Goal: Task Accomplishment & Management: Use online tool/utility

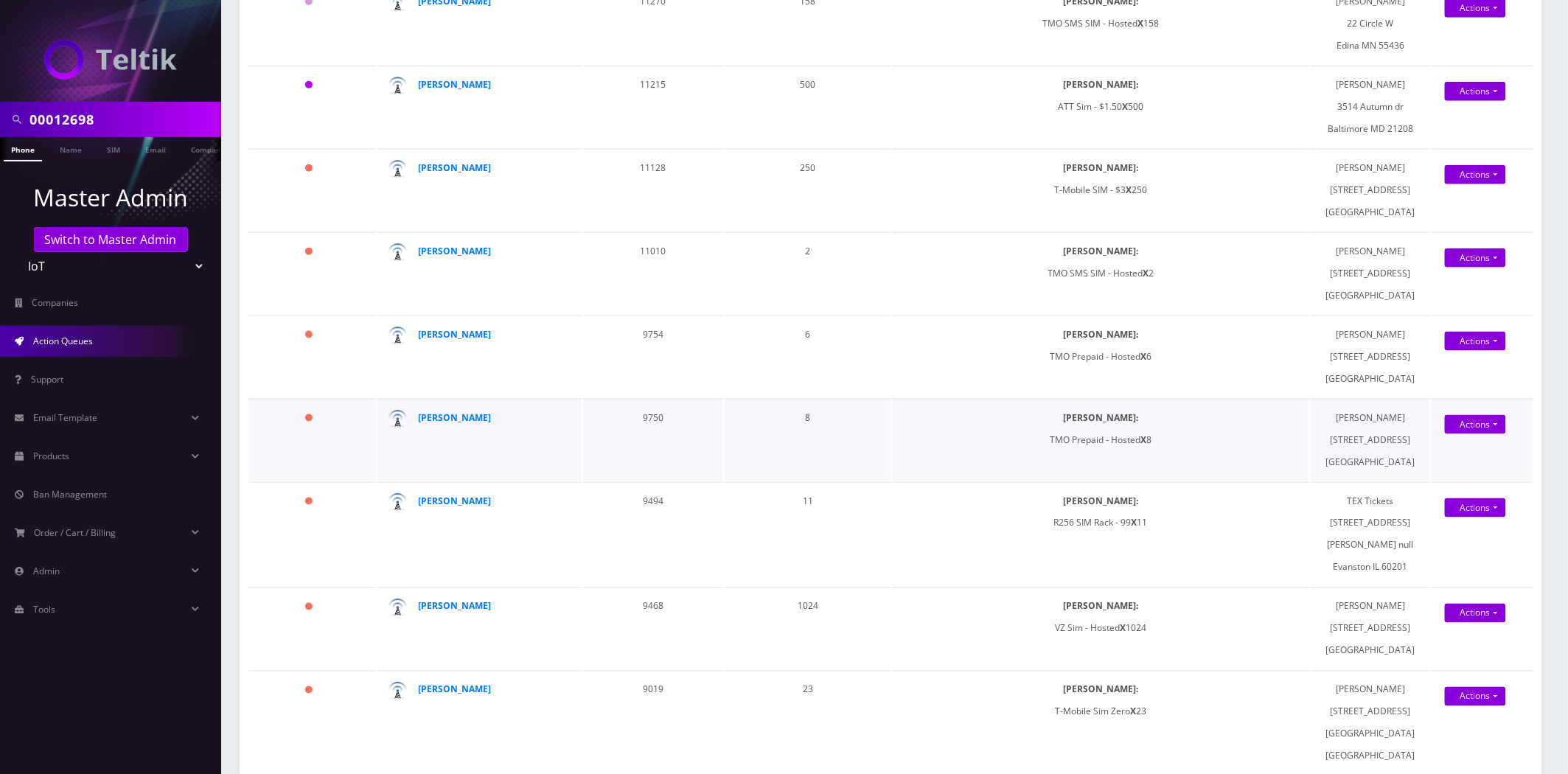
scroll to position [573, 0]
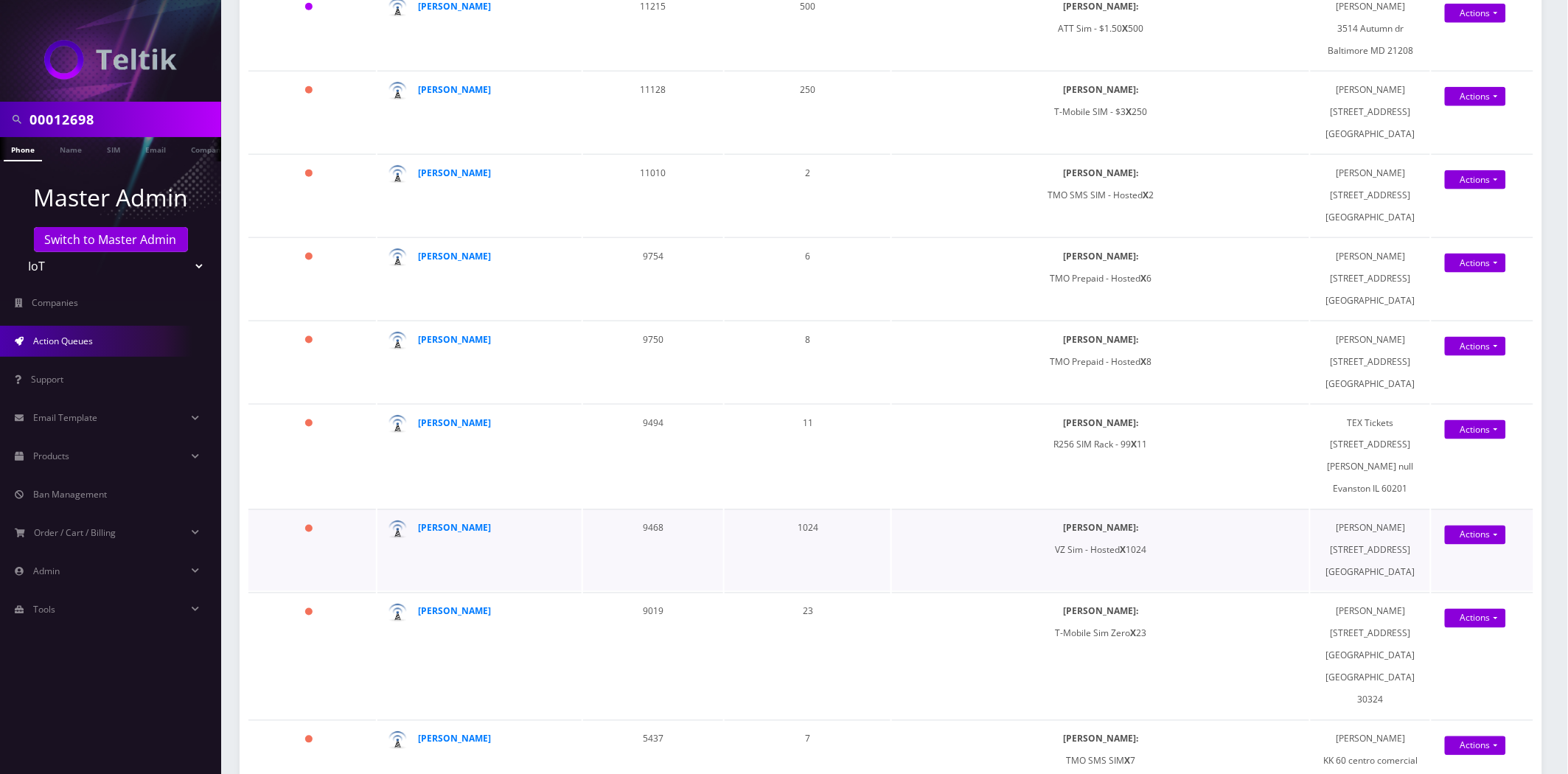
click at [807, 544] on td "1024" at bounding box center [808, 550] width 166 height 82
click at [807, 546] on td "1024" at bounding box center [808, 550] width 166 height 82
copy td "1024"
click at [467, 535] on strong "[PERSON_NAME]" at bounding box center [454, 528] width 73 height 13
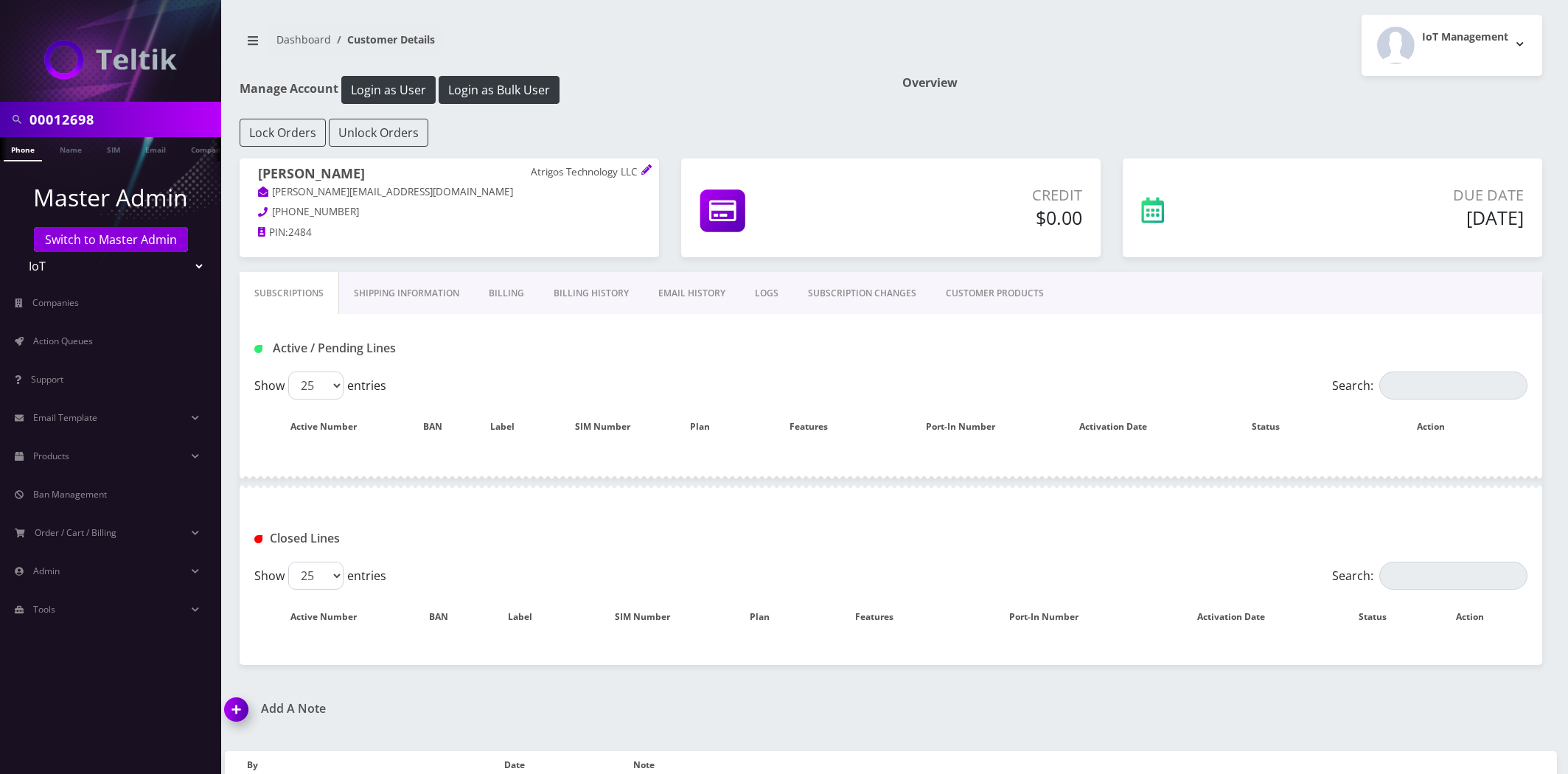
click at [528, 82] on button "Login as Bulk User" at bounding box center [498, 90] width 121 height 28
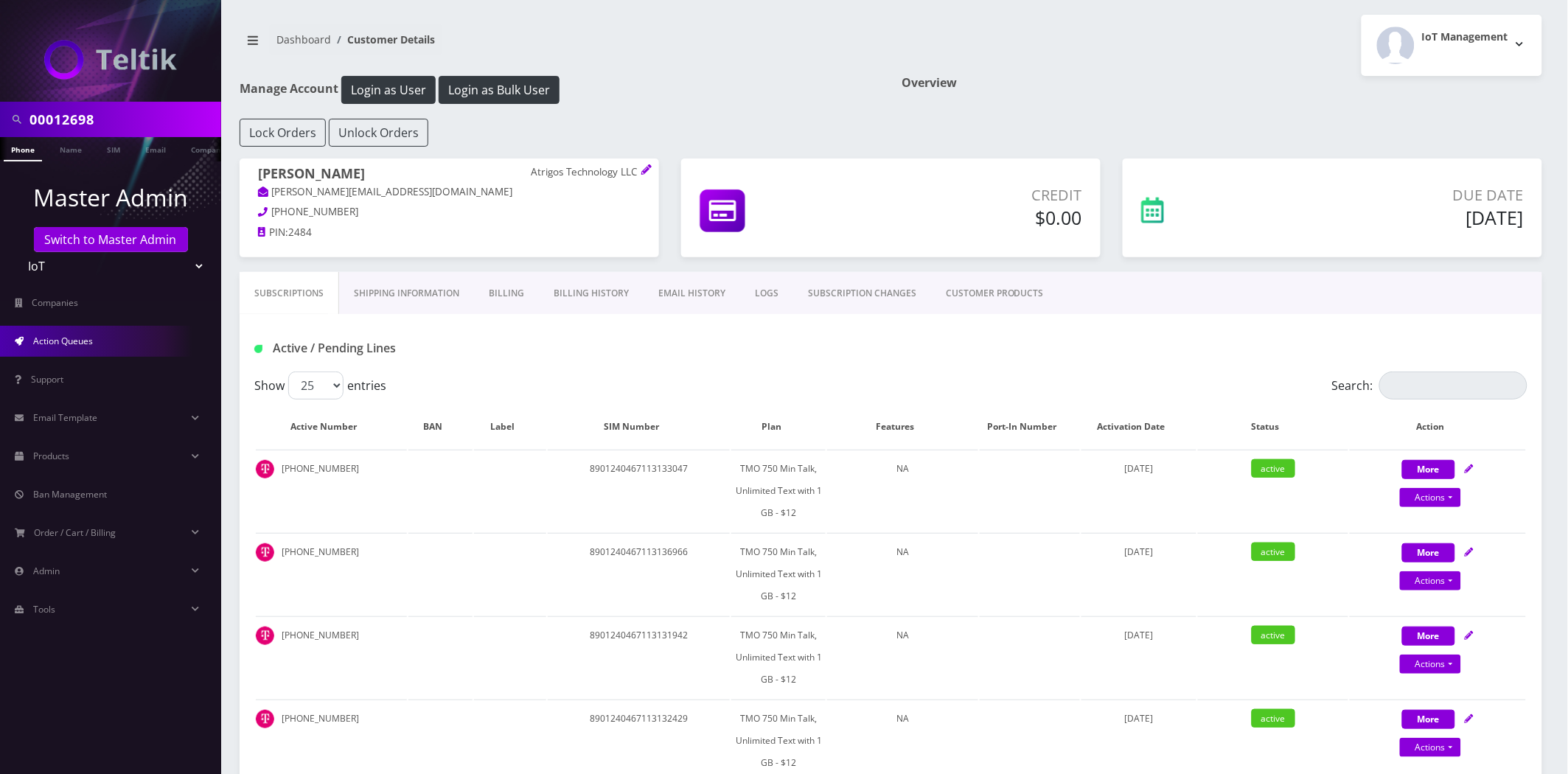
drag, startPoint x: 76, startPoint y: 343, endPoint x: 102, endPoint y: 334, distance: 27.5
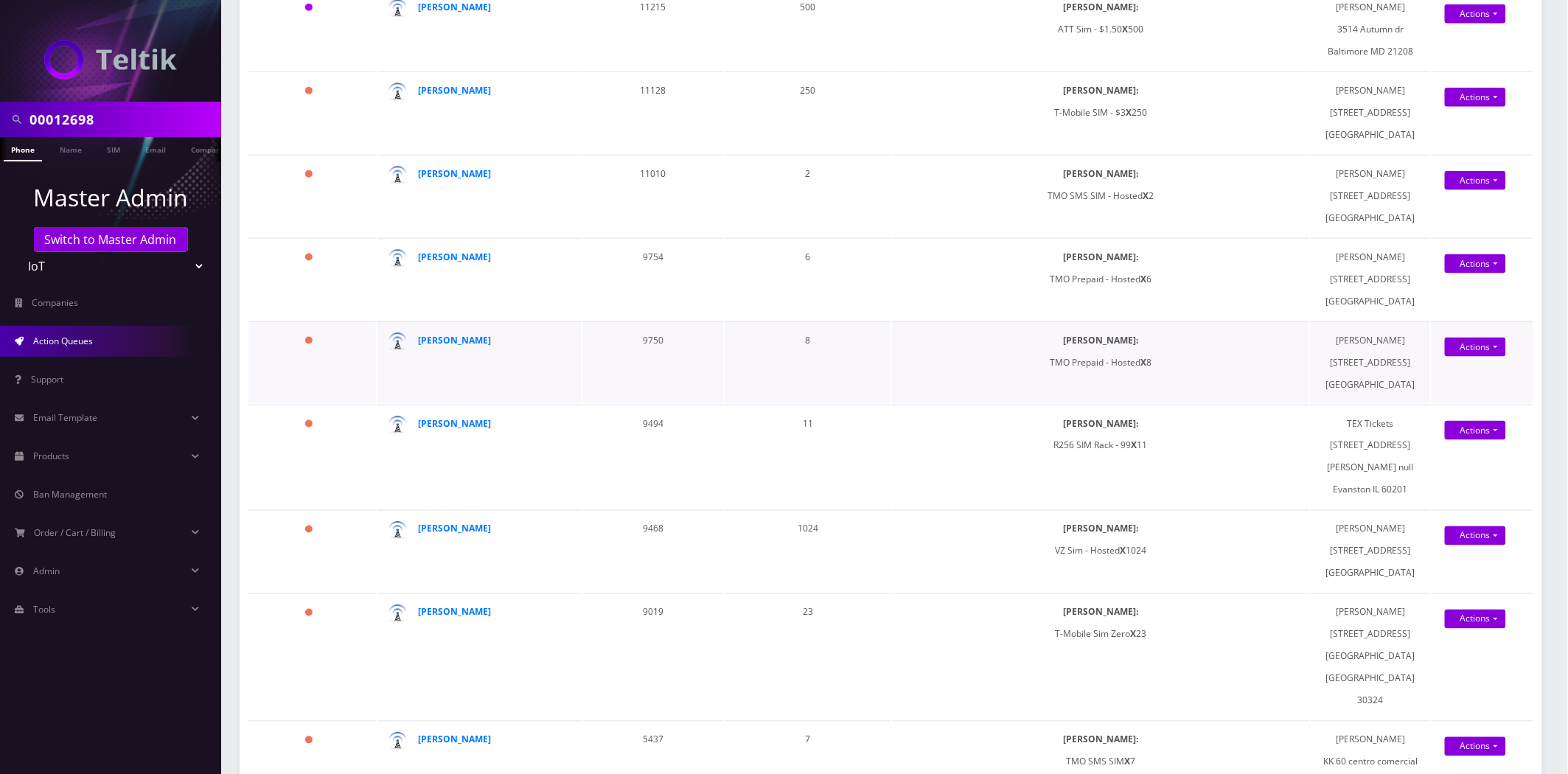
scroll to position [573, 0]
click at [658, 547] on td "9468" at bounding box center [653, 550] width 140 height 82
copy td "9468"
click at [644, 538] on td "9468" at bounding box center [653, 550] width 140 height 82
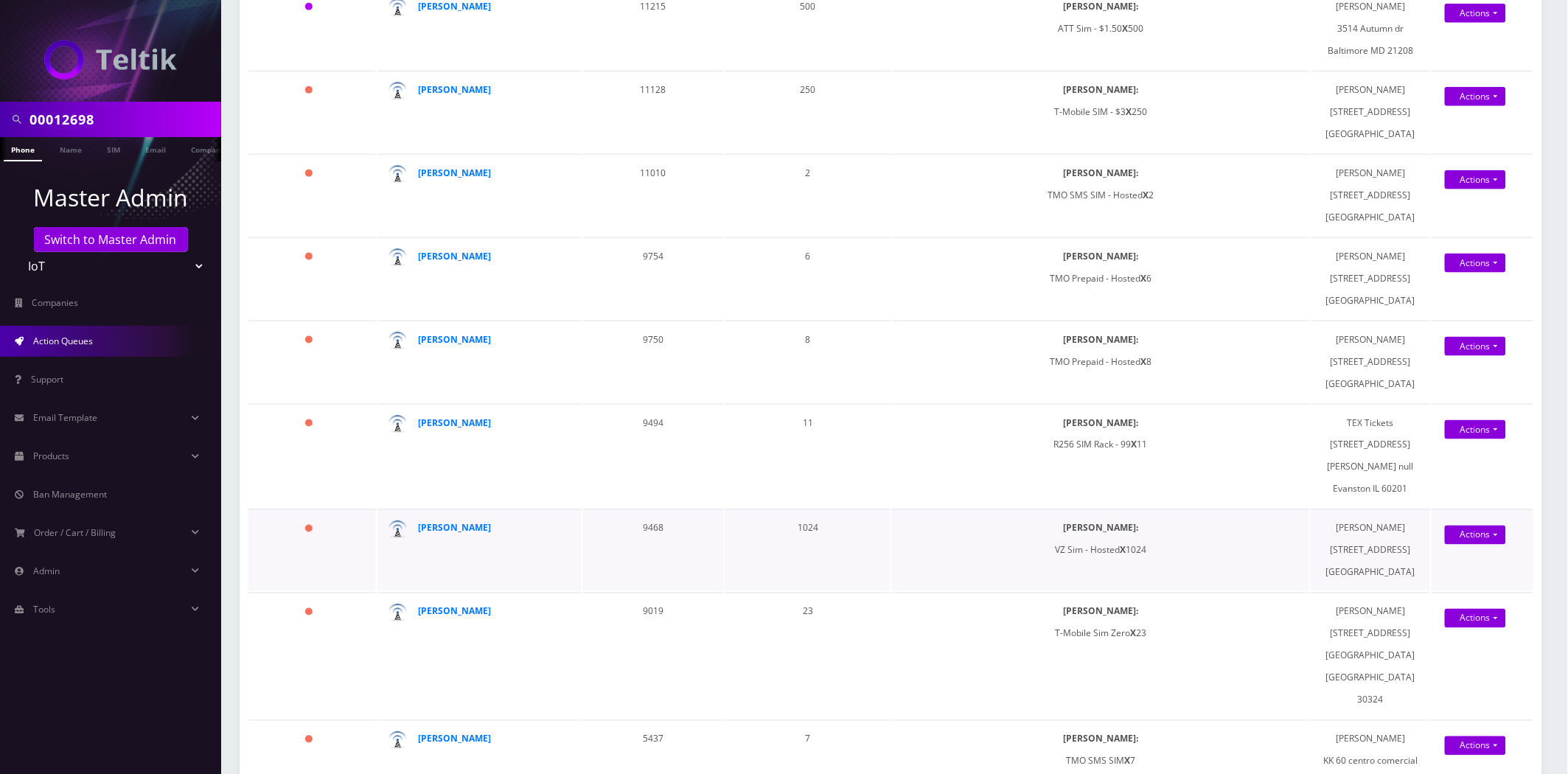
drag, startPoint x: 671, startPoint y: 538, endPoint x: 658, endPoint y: 543, distance: 13.9
click at [671, 539] on td "9468" at bounding box center [653, 550] width 140 height 82
click at [654, 544] on td "9468" at bounding box center [653, 550] width 140 height 82
copy td "9468"
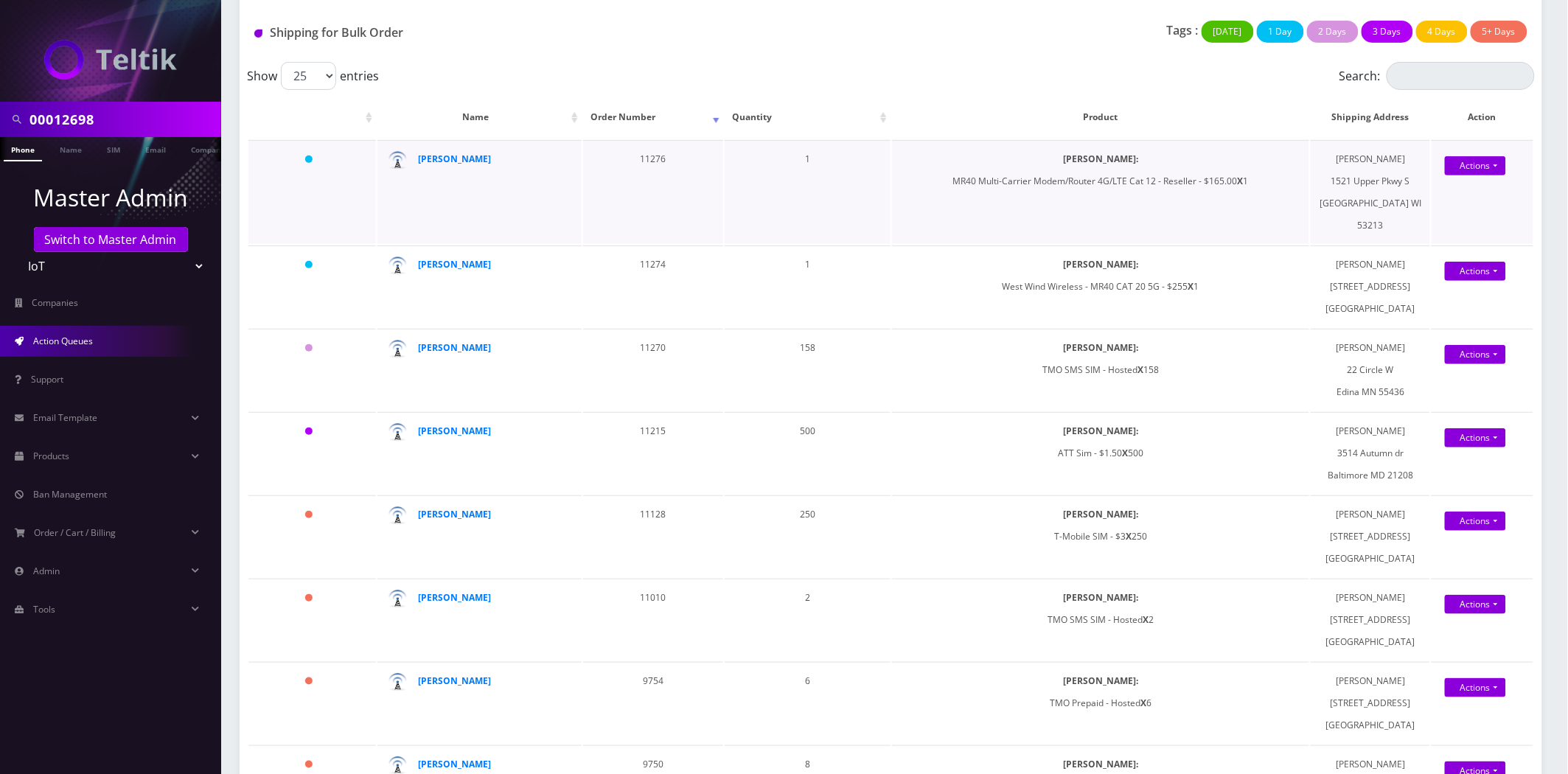
scroll to position [246, 0]
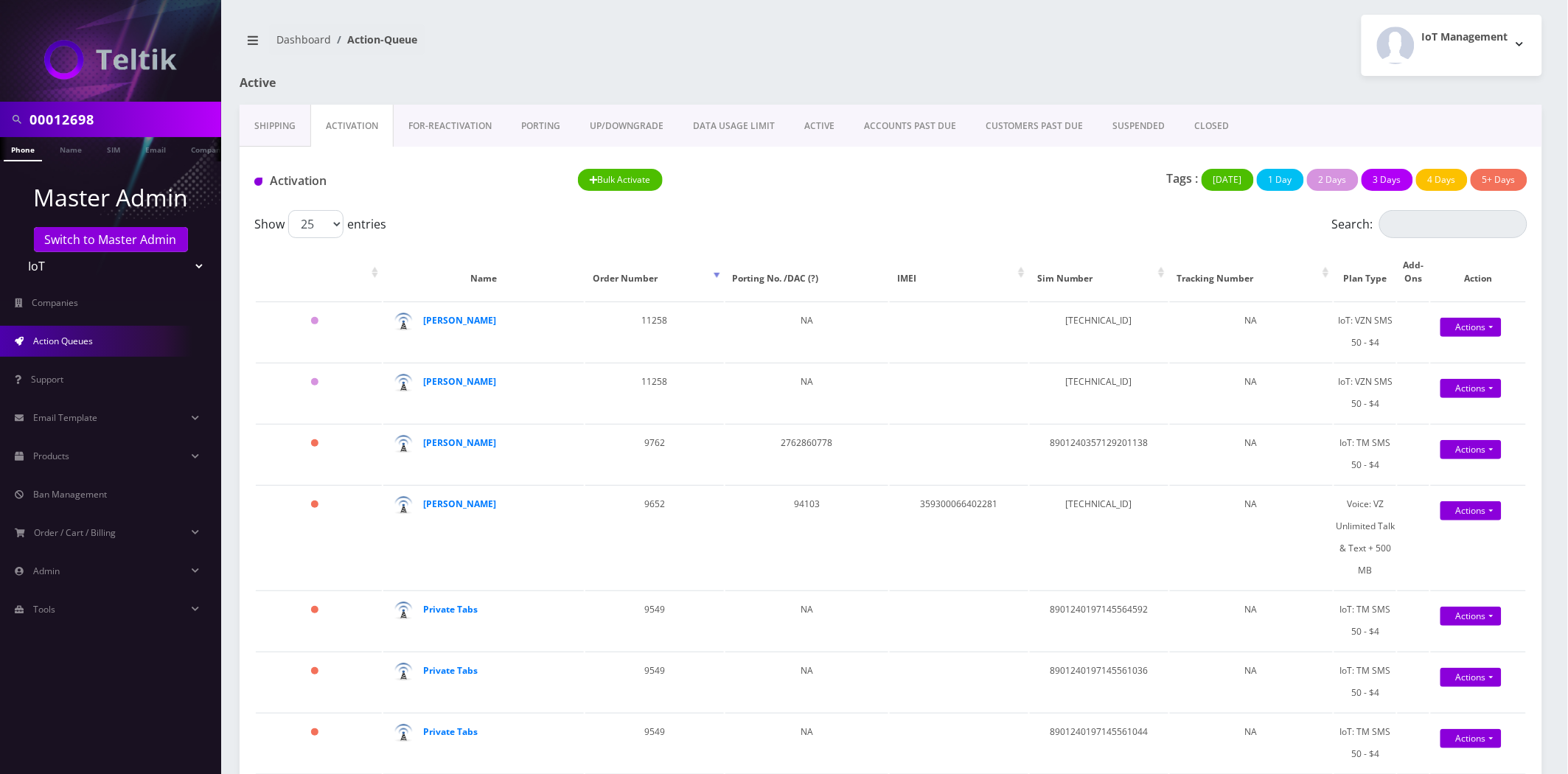
click at [91, 113] on input "00012698" at bounding box center [123, 119] width 188 height 28
type input "ste"
type input "ander"
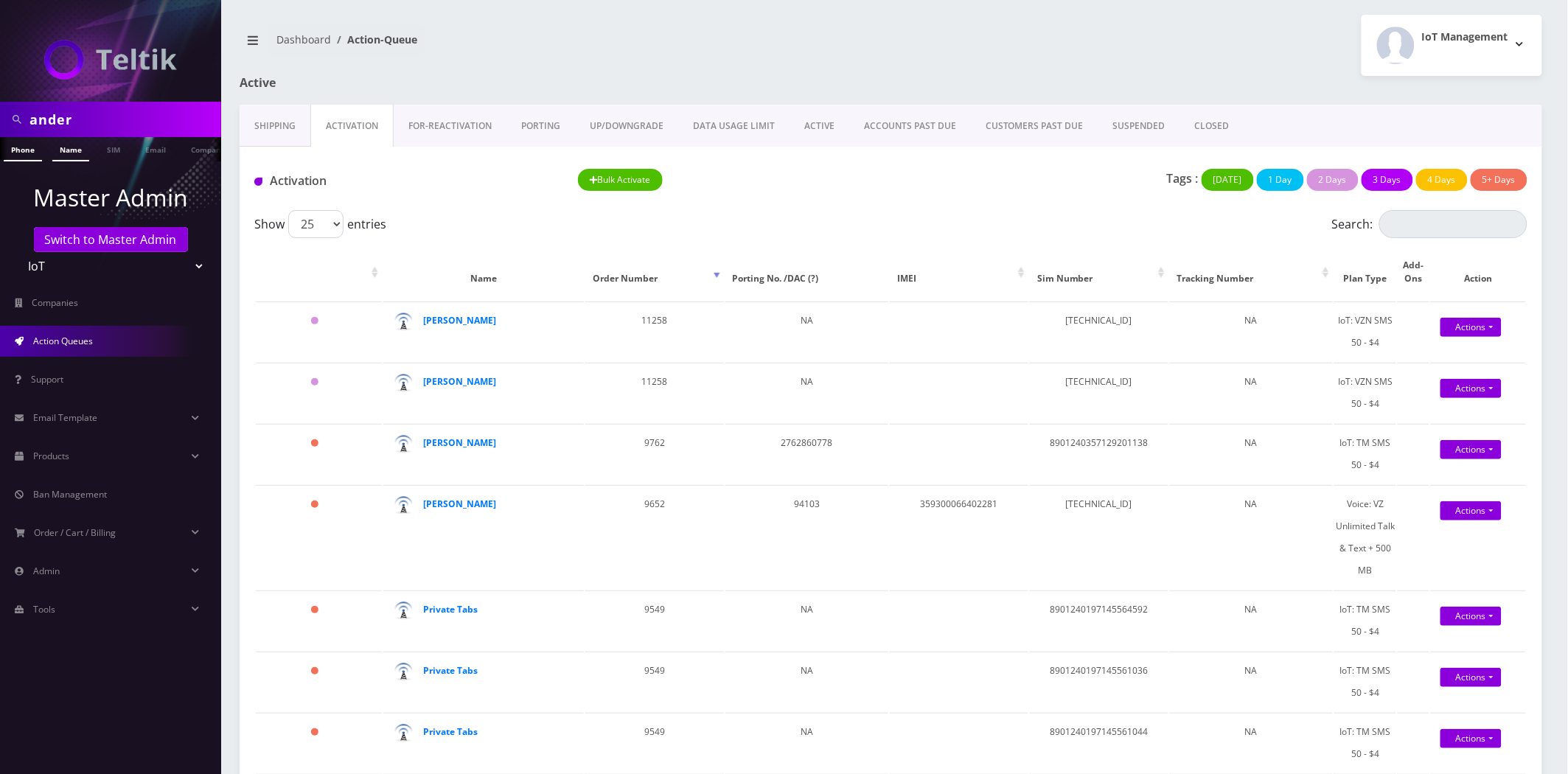
click at [71, 159] on link "Name" at bounding box center [71, 149] width 37 height 24
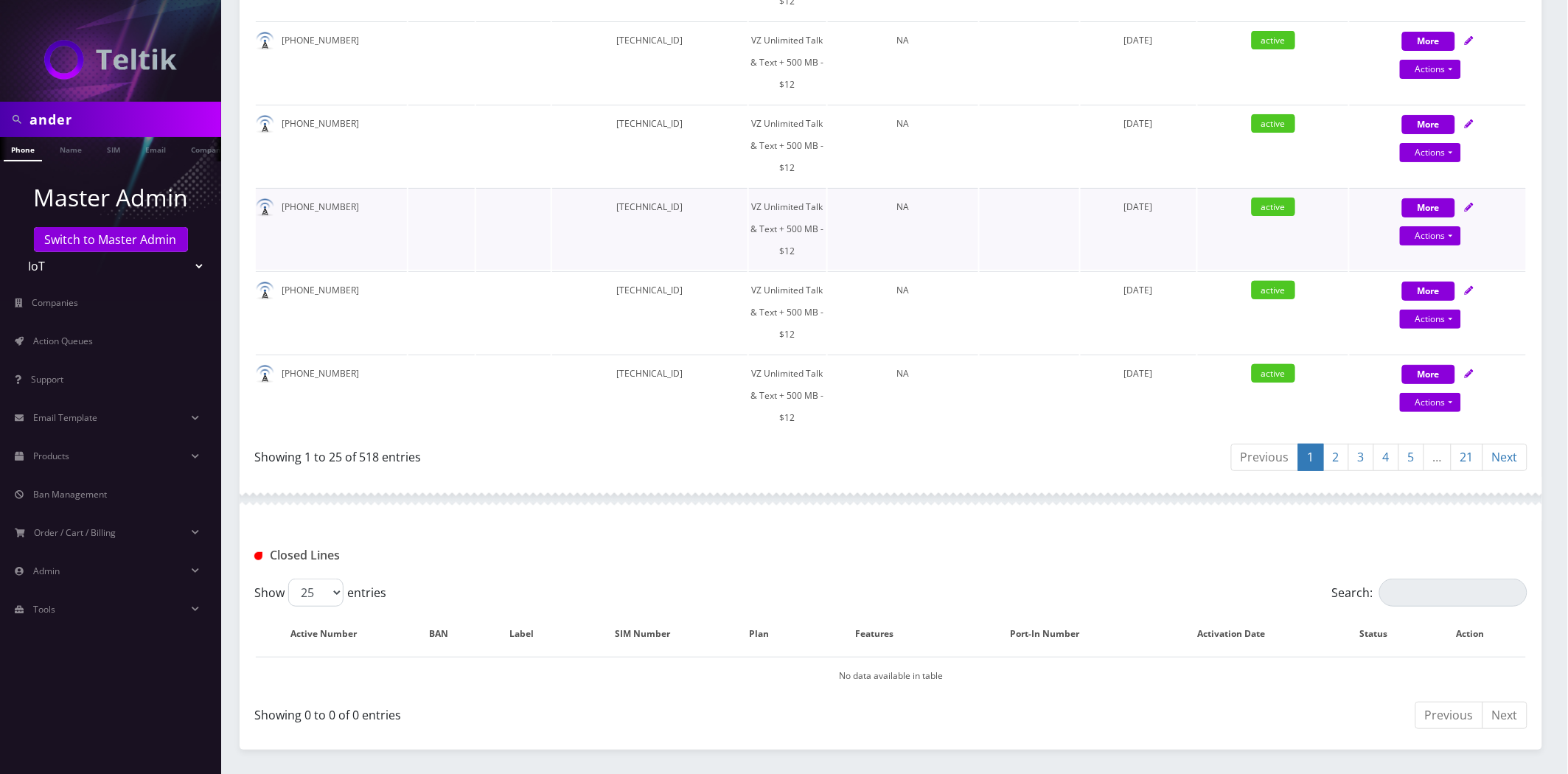
scroll to position [2037, 0]
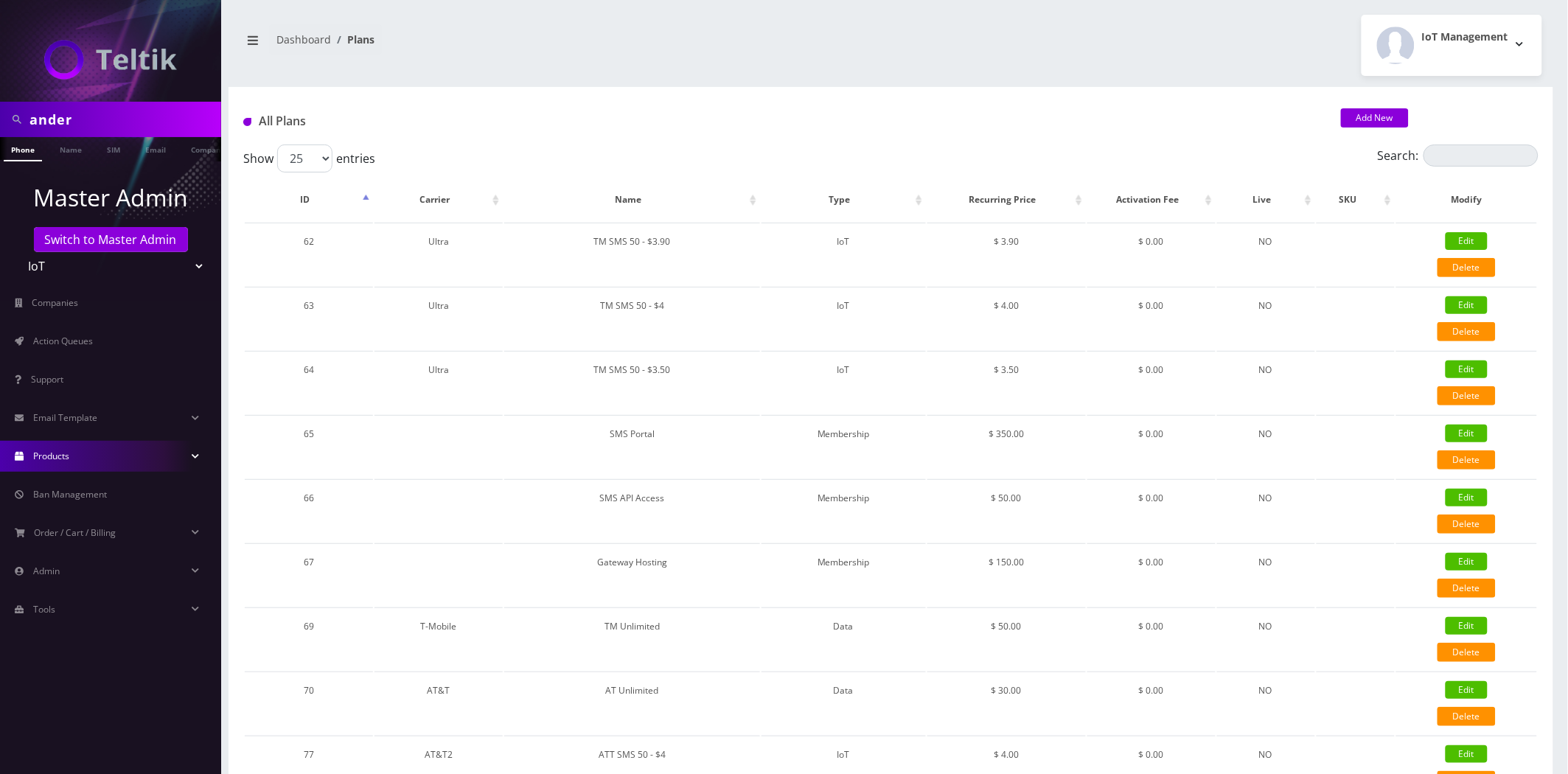
click at [1477, 138] on div "All Plans Add New" at bounding box center [891, 115] width 1325 height 57
click at [1476, 152] on input "Search:" at bounding box center [1481, 155] width 115 height 22
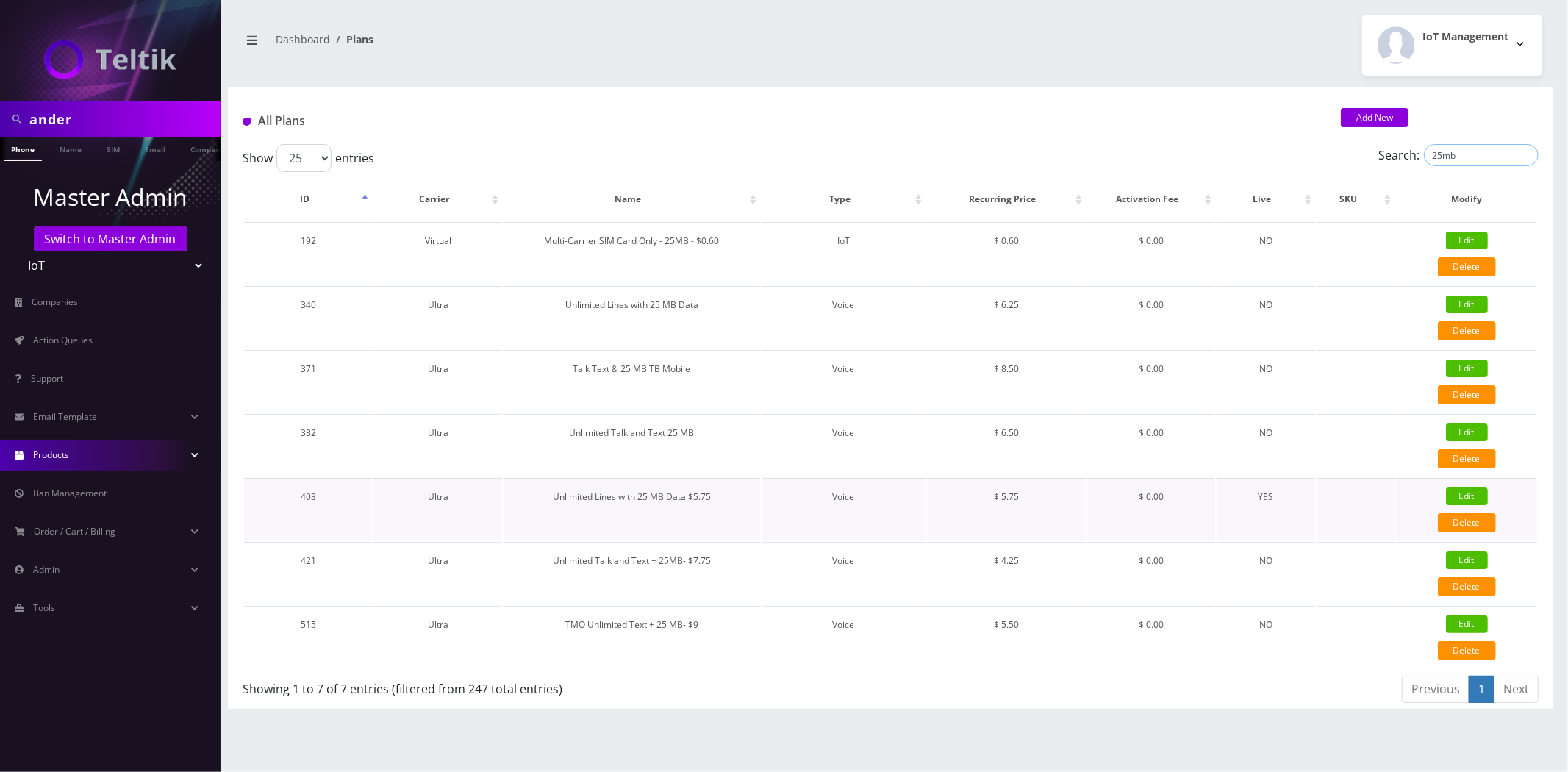
type input "25mb"
click at [1473, 489] on link "Edit" at bounding box center [1467, 496] width 42 height 18
type input "Unlimited Lines with 25 MB Data $5.75"
select select "1"
select select "5"
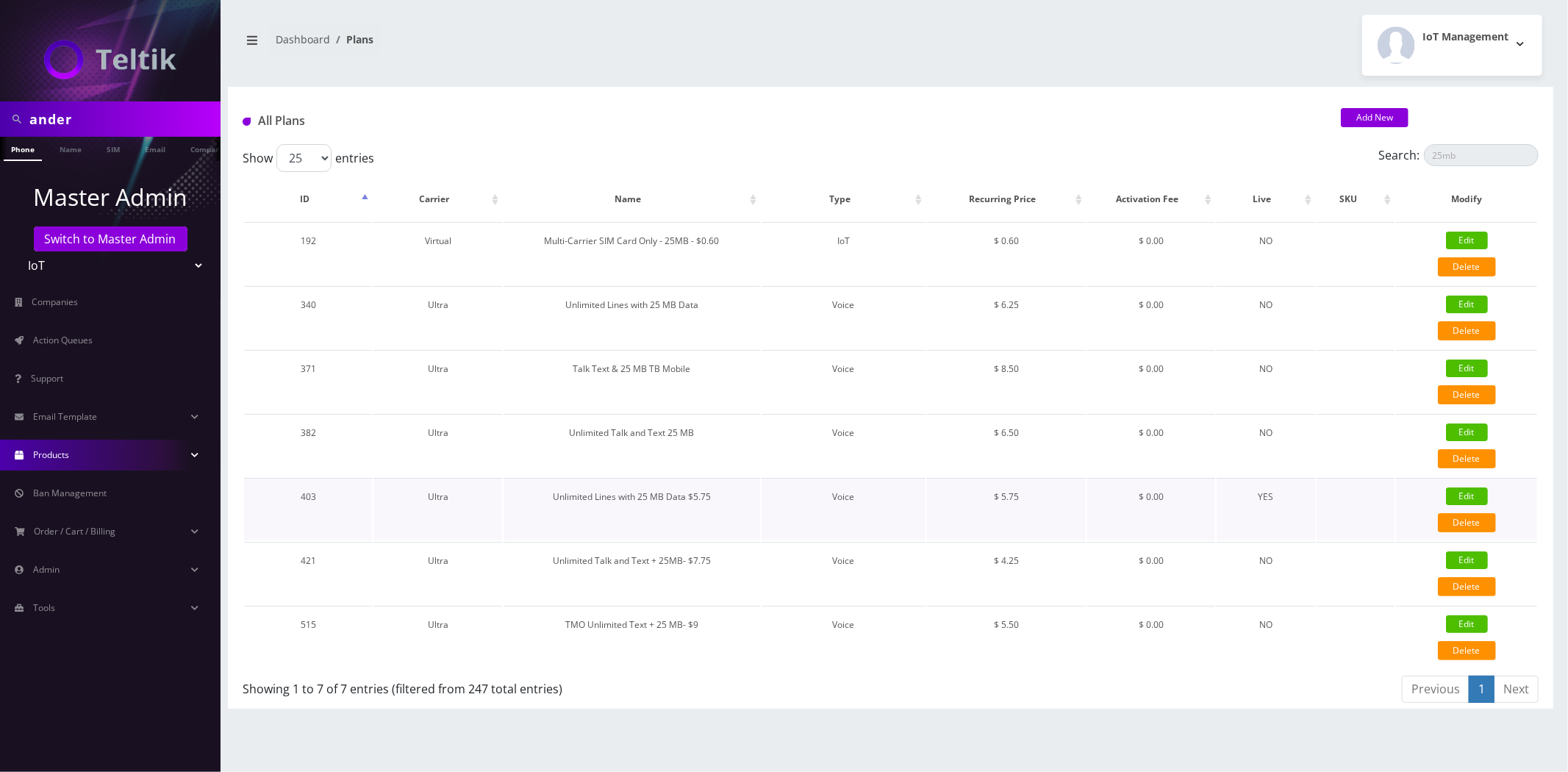
select select "0"
checkbox input "false"
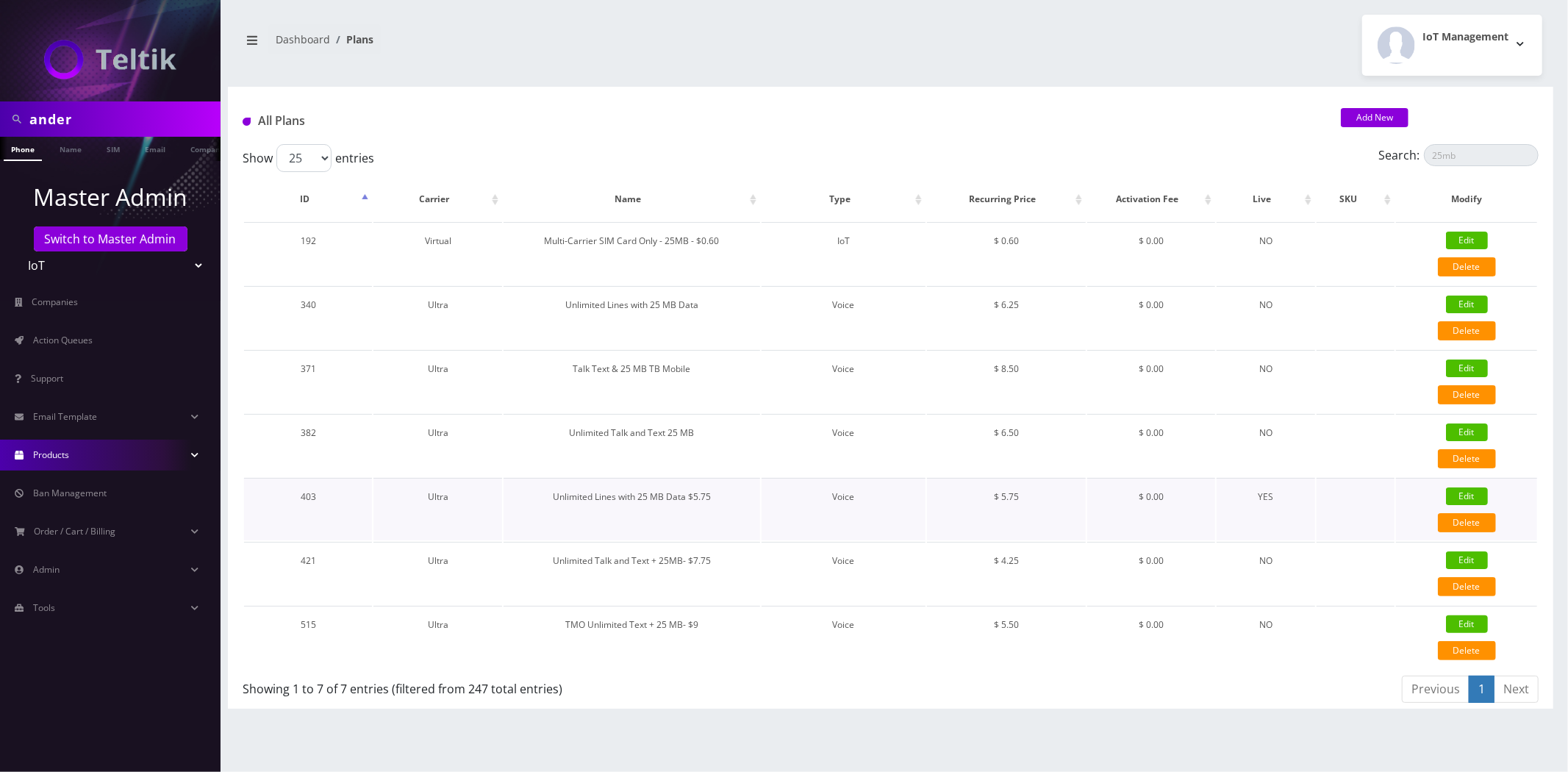
checkbox input "false"
type input "1384"
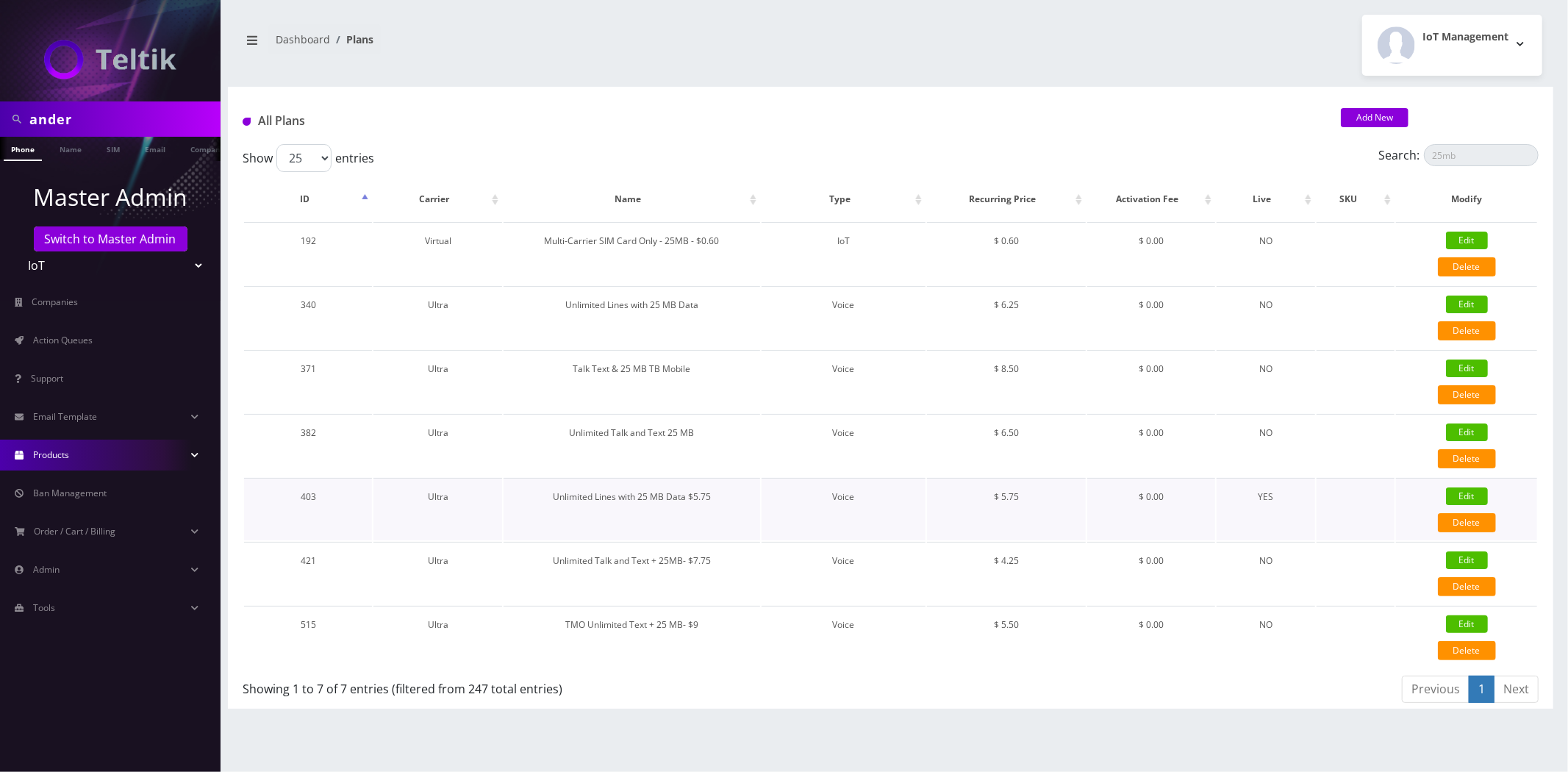
type input "3.5"
checkbox input "true"
checkbox input "false"
type input "5.75"
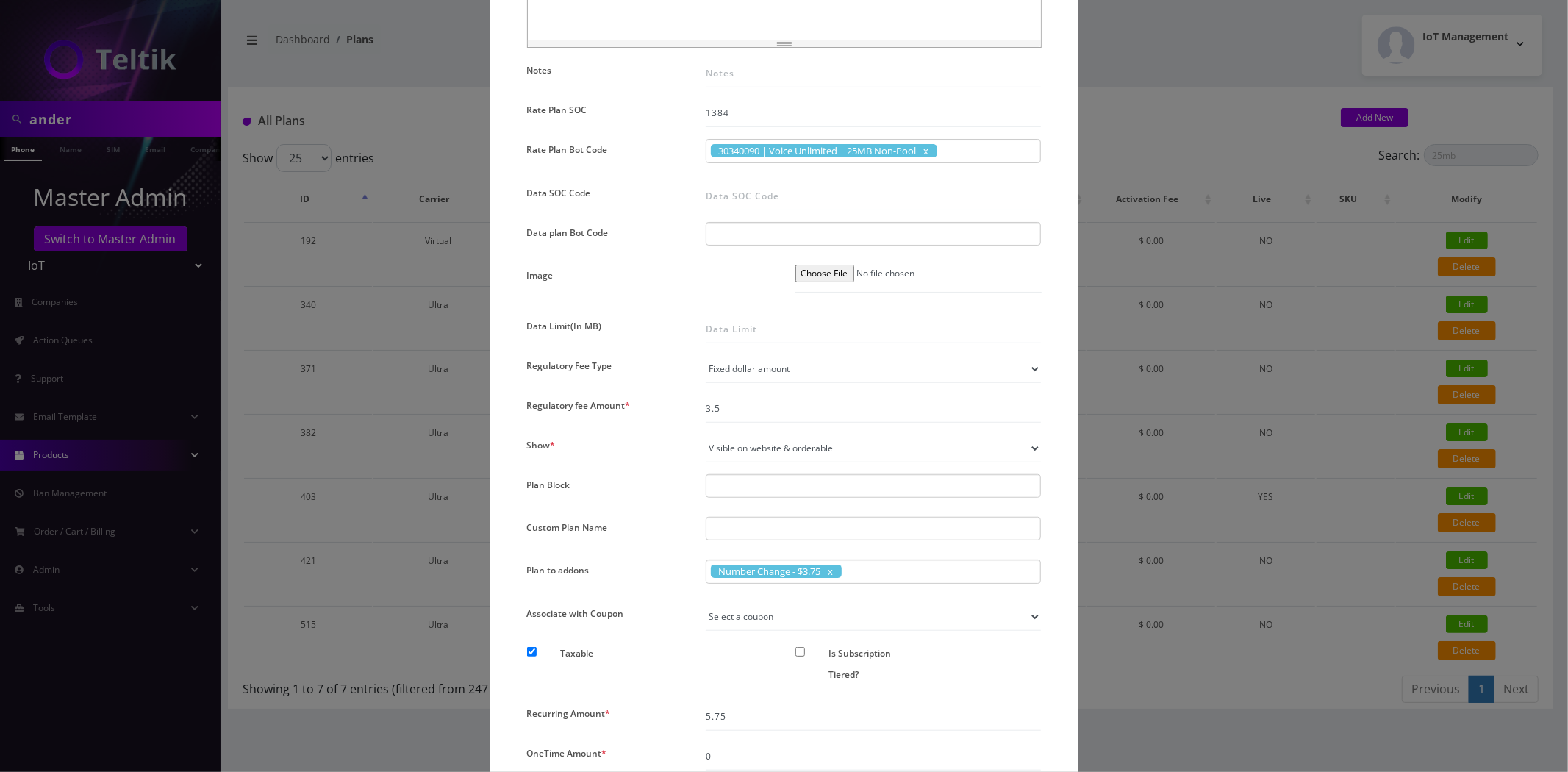
scroll to position [901, 0]
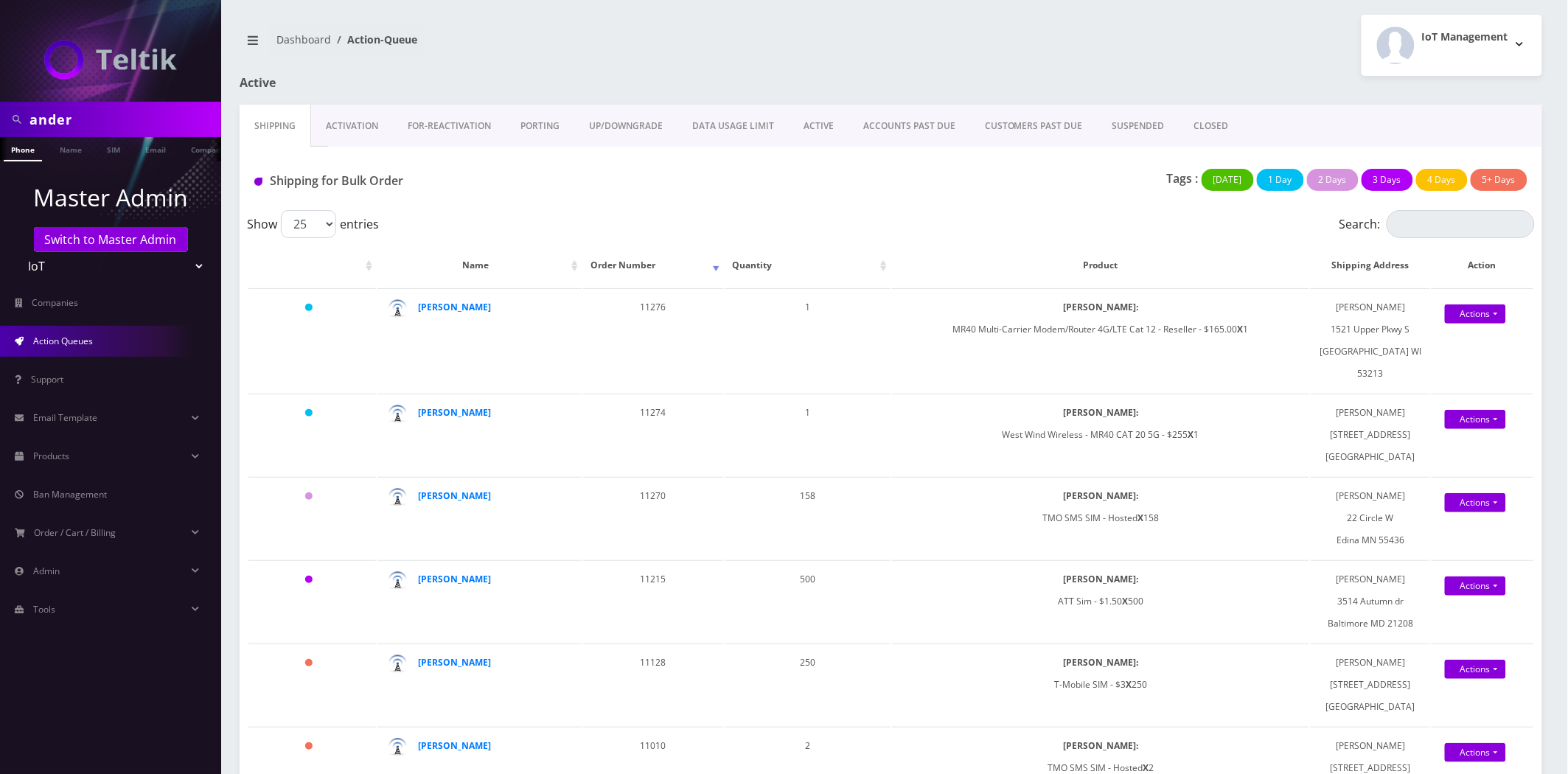
click at [353, 134] on link "Activation" at bounding box center [352, 126] width 82 height 43
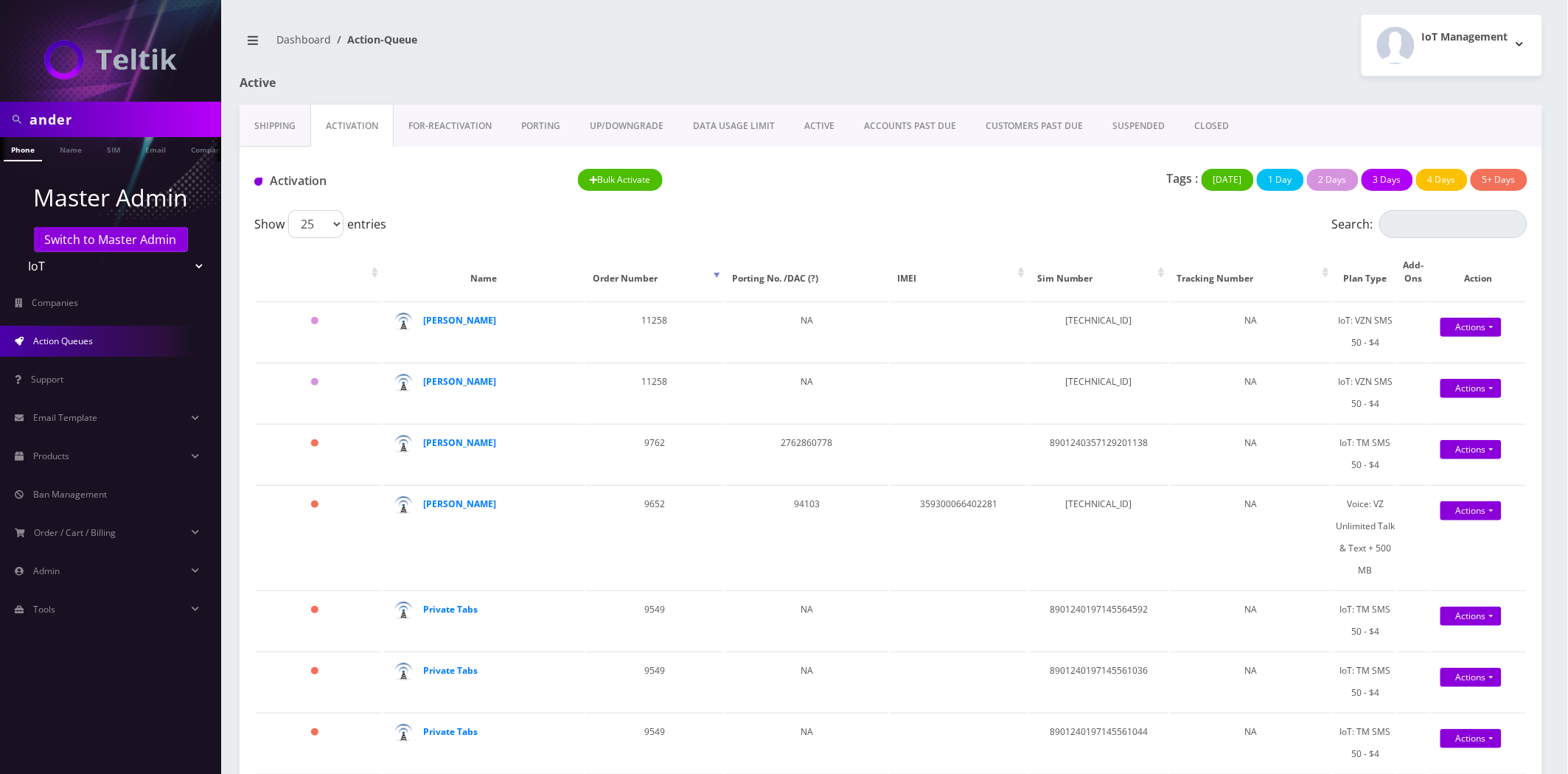
click at [848, 53] on nav "Dashboard Action-Queue" at bounding box center [559, 45] width 641 height 42
click at [141, 277] on select "Teltik Production My Link Mobile VennMobile Unlimited Advanced LTE Rexing Inc D…" at bounding box center [111, 266] width 188 height 28
select select "23"
click at [17, 252] on select "Teltik Production My Link Mobile VennMobile Unlimited Advanced LTE Rexing Inc D…" at bounding box center [111, 266] width 188 height 28
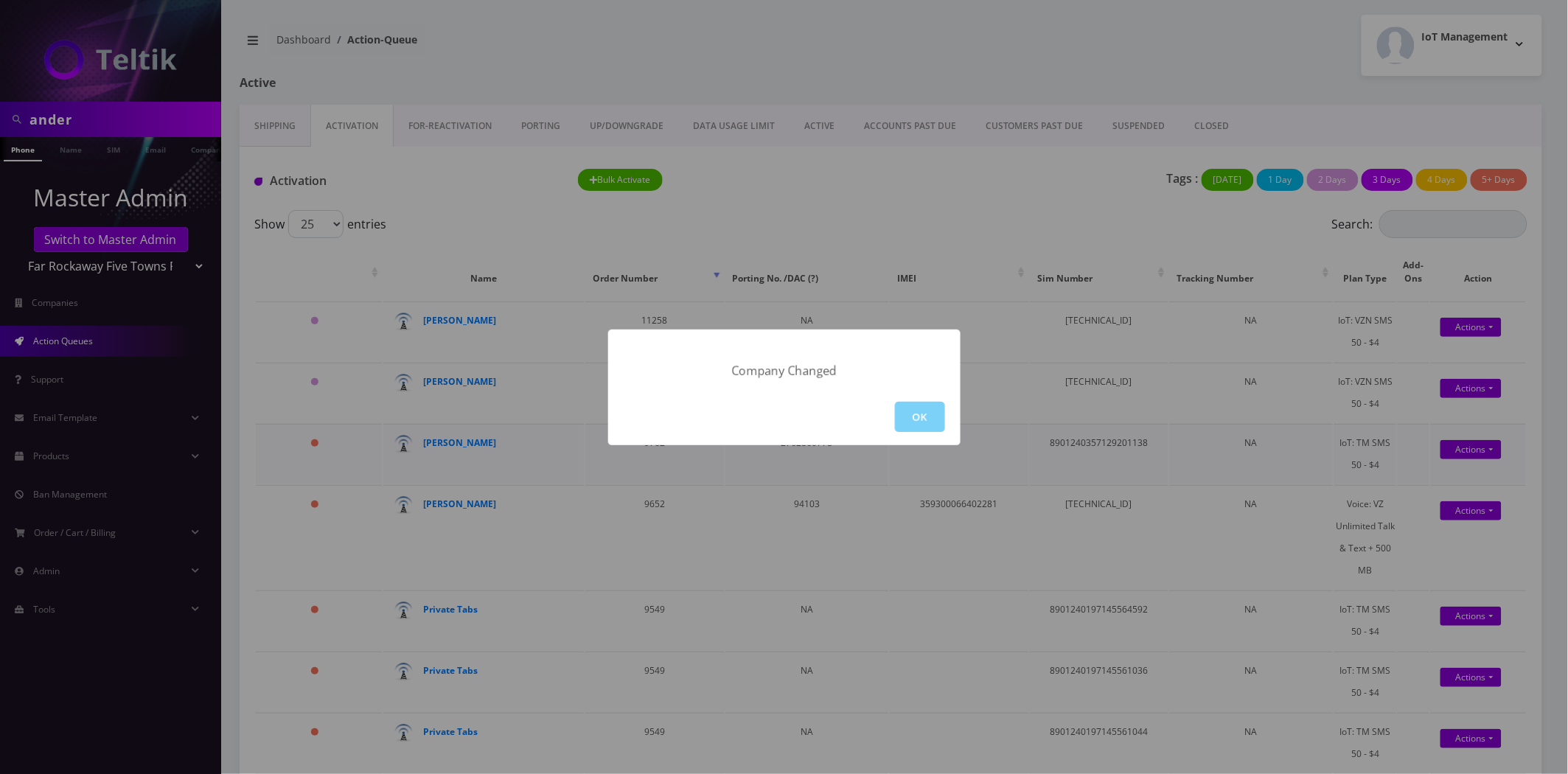
click at [918, 421] on button "OK" at bounding box center [920, 416] width 50 height 30
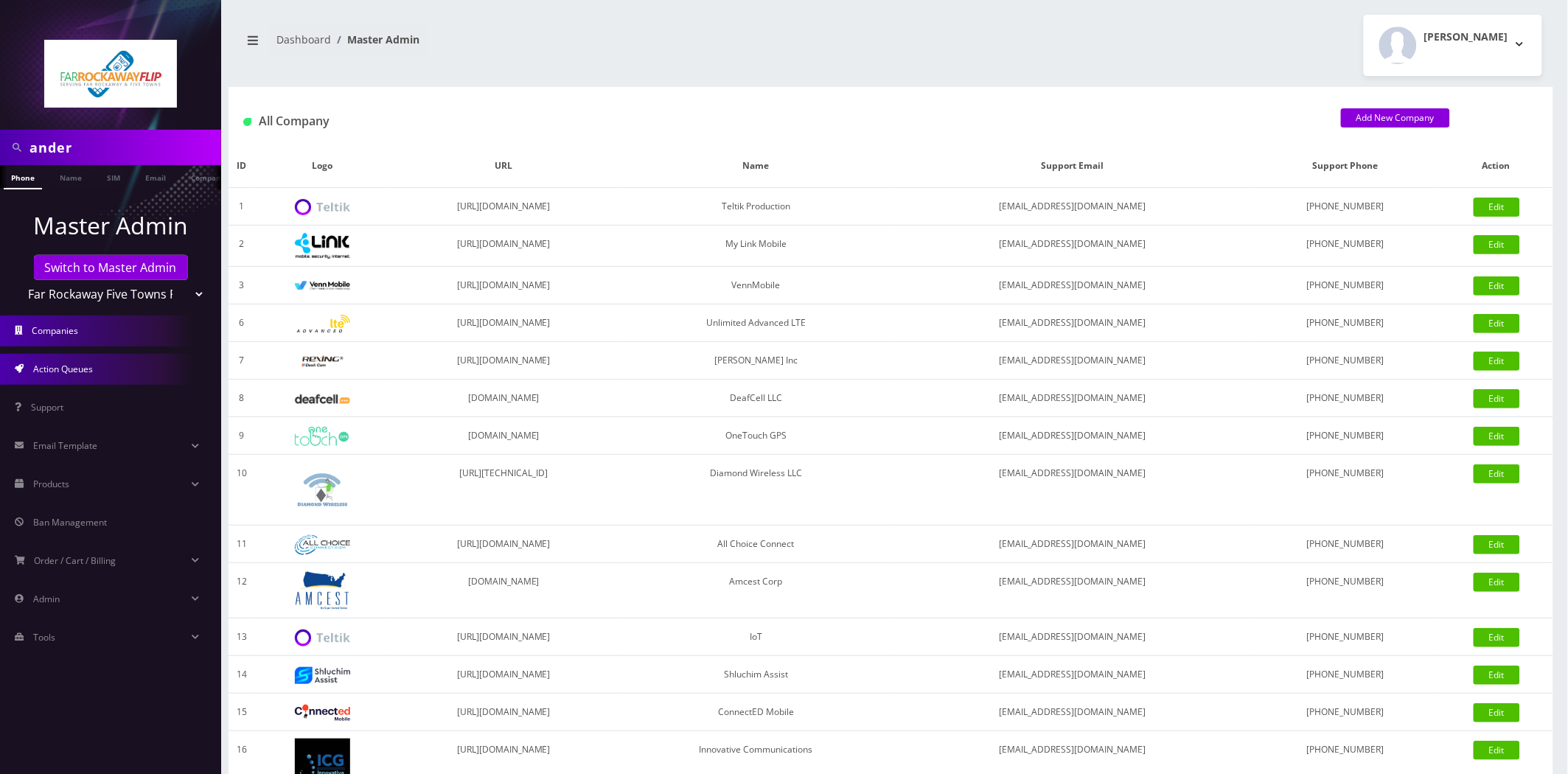
click at [55, 377] on link "Action Queues" at bounding box center [111, 369] width 221 height 31
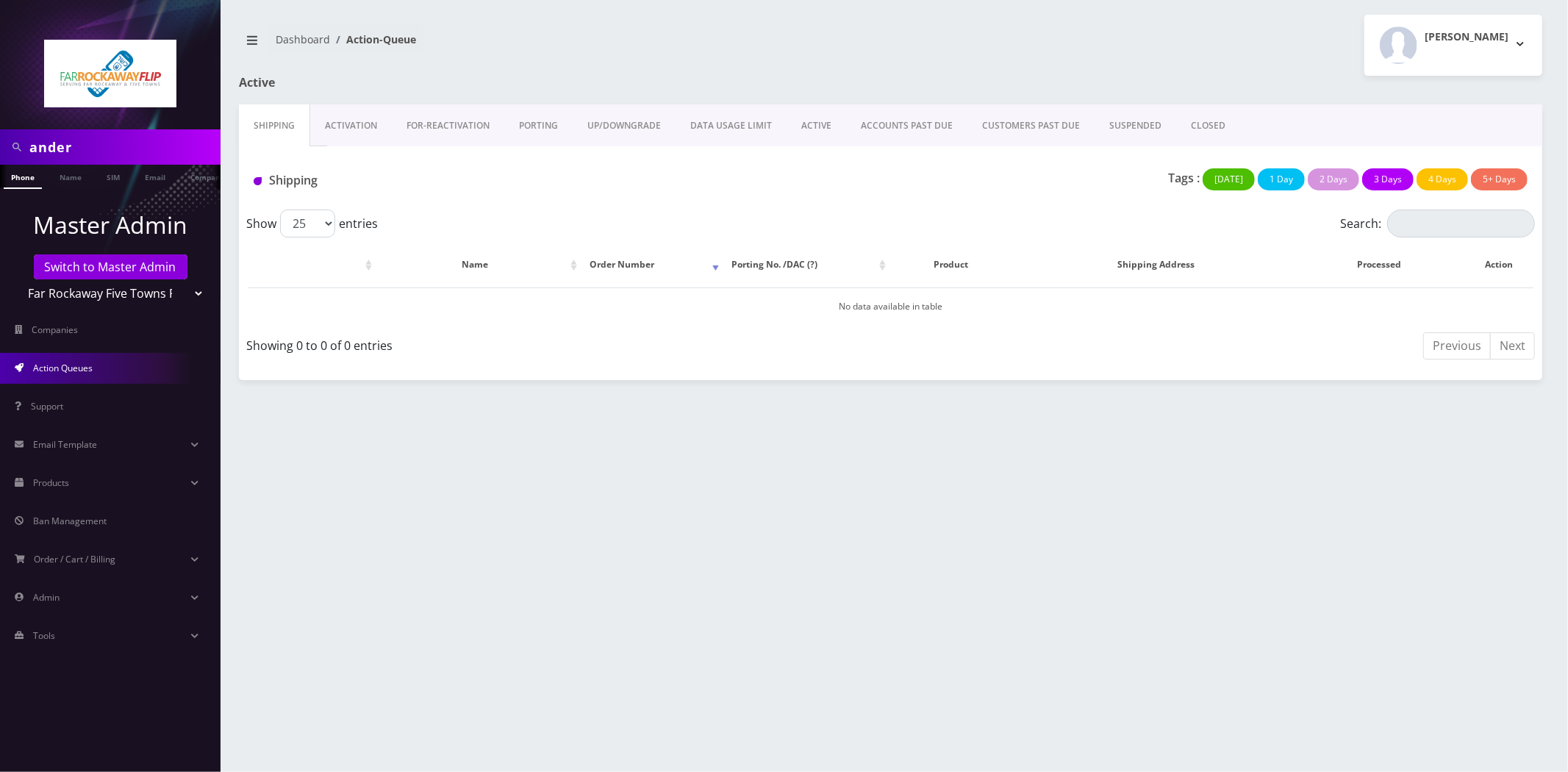
click at [328, 123] on link "Activation" at bounding box center [351, 126] width 81 height 42
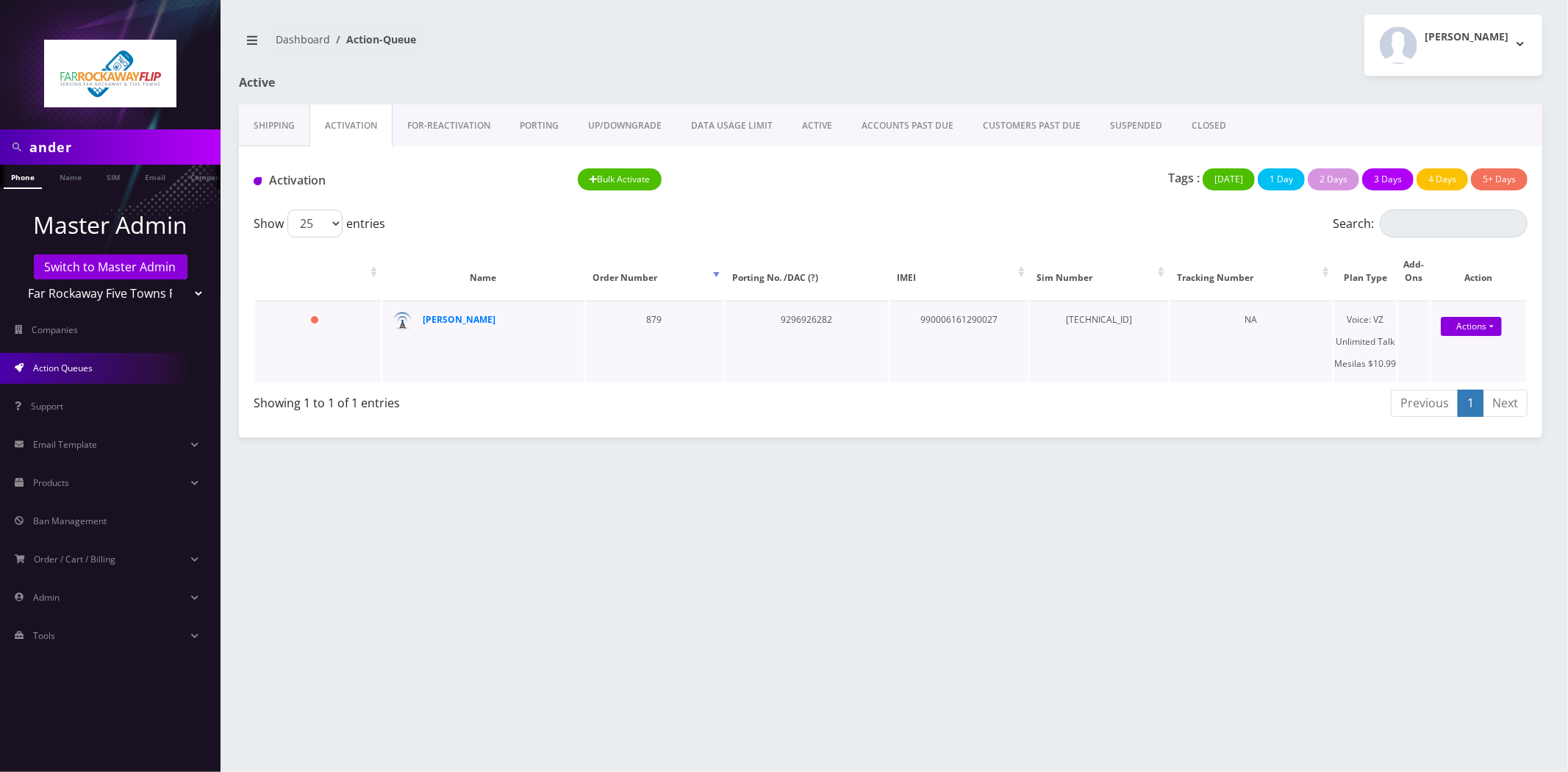
click at [1097, 324] on td "[TECHNICAL_ID]" at bounding box center [1099, 342] width 138 height 81
copy td "[TECHNICAL_ID]"
